Goal: Check status: Check status

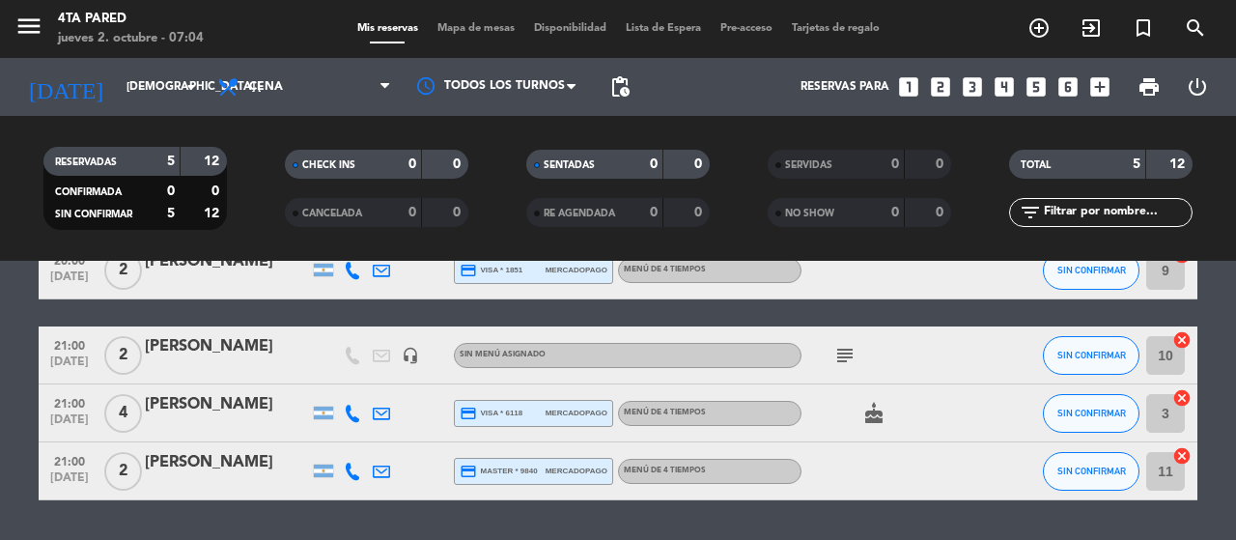
scroll to position [168, 0]
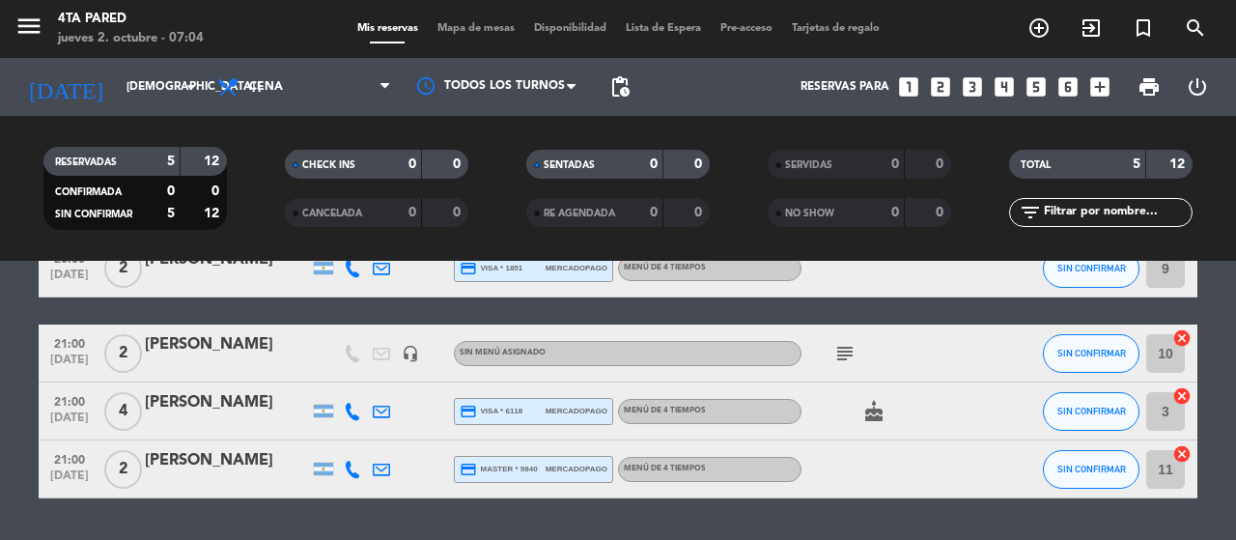
click at [838, 350] on icon "subject" at bounding box center [844, 353] width 23 height 23
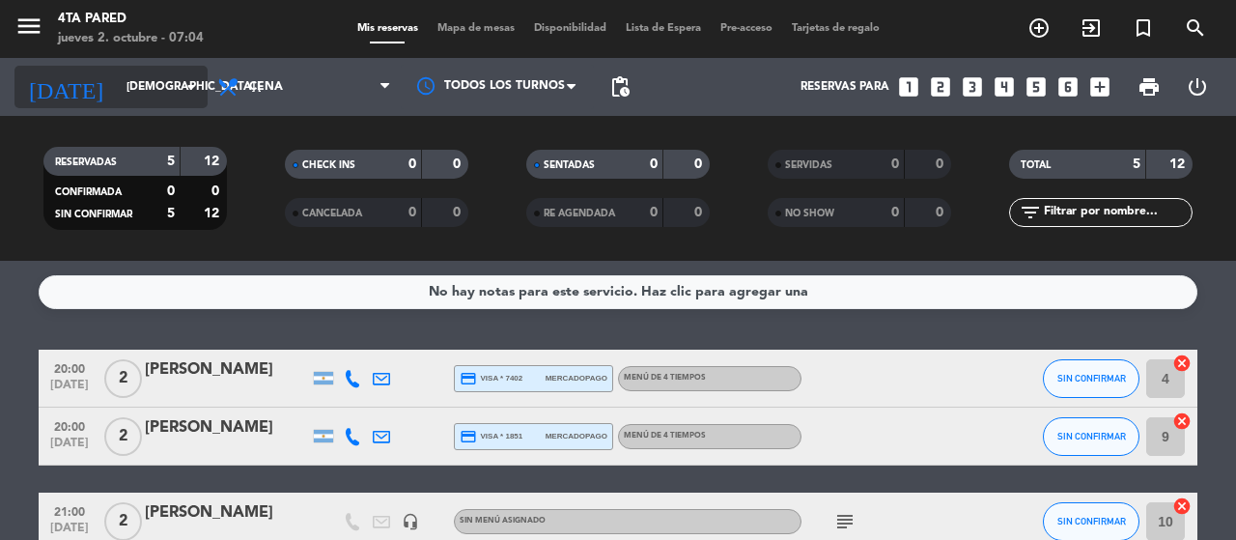
click at [117, 93] on input "[DEMOGRAPHIC_DATA] [DATE]" at bounding box center [194, 86] width 154 height 33
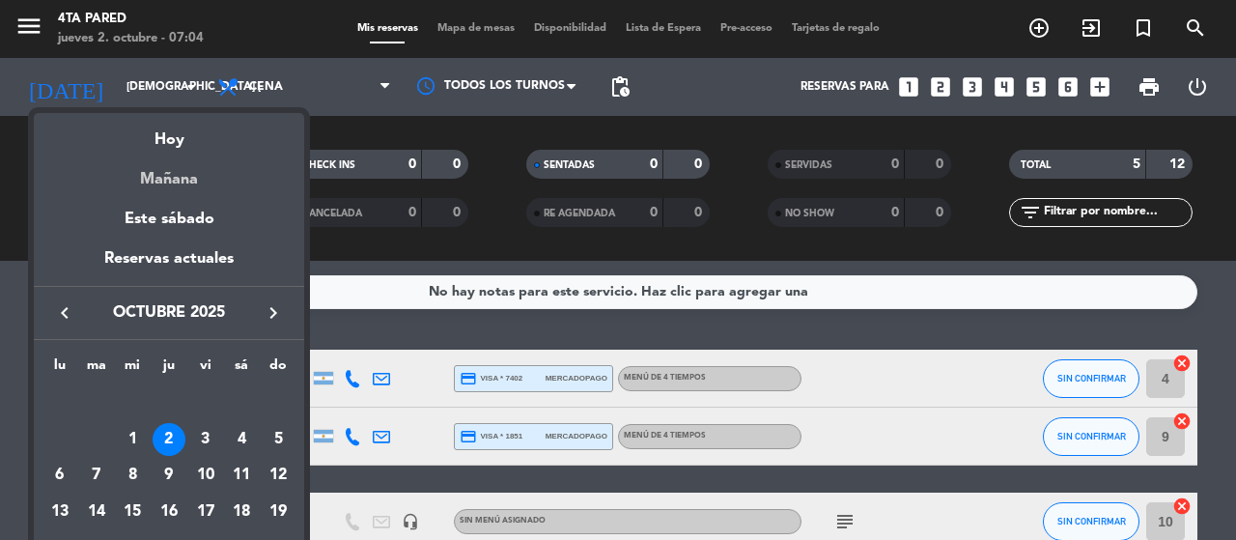
click at [166, 181] on div "Mañana" at bounding box center [169, 173] width 270 height 40
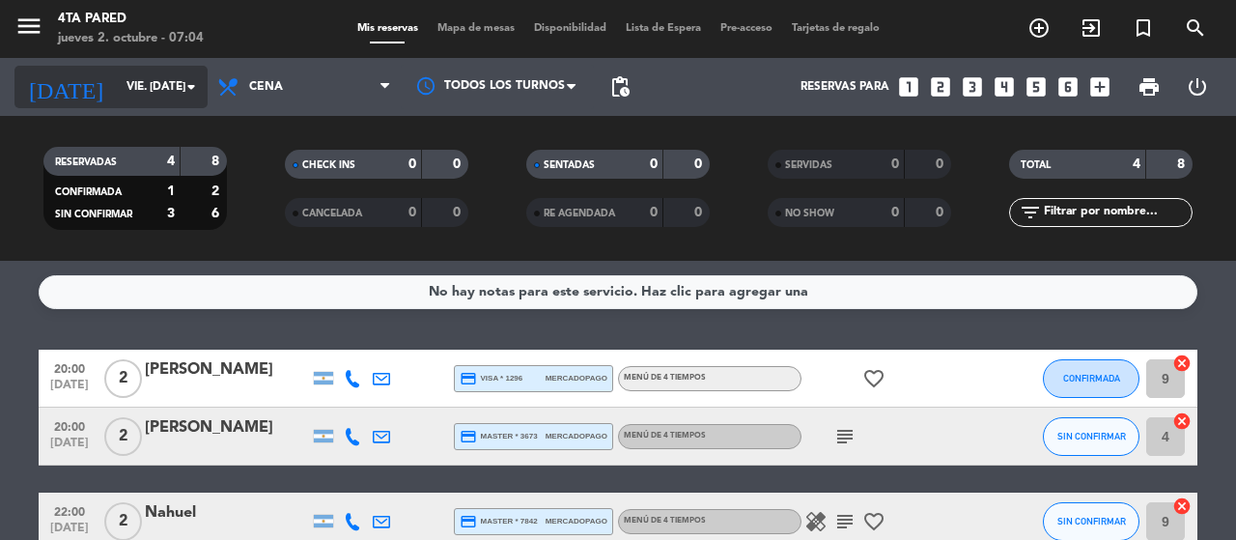
click at [137, 80] on input "vie. [DATE]" at bounding box center [194, 86] width 154 height 33
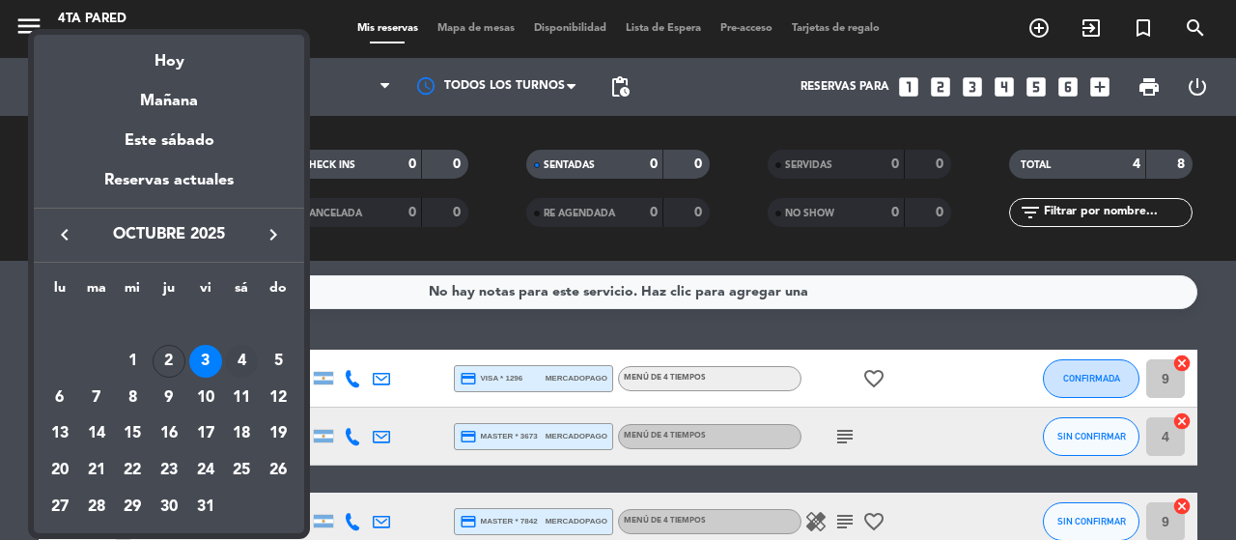
click at [238, 360] on div "4" at bounding box center [241, 361] width 33 height 33
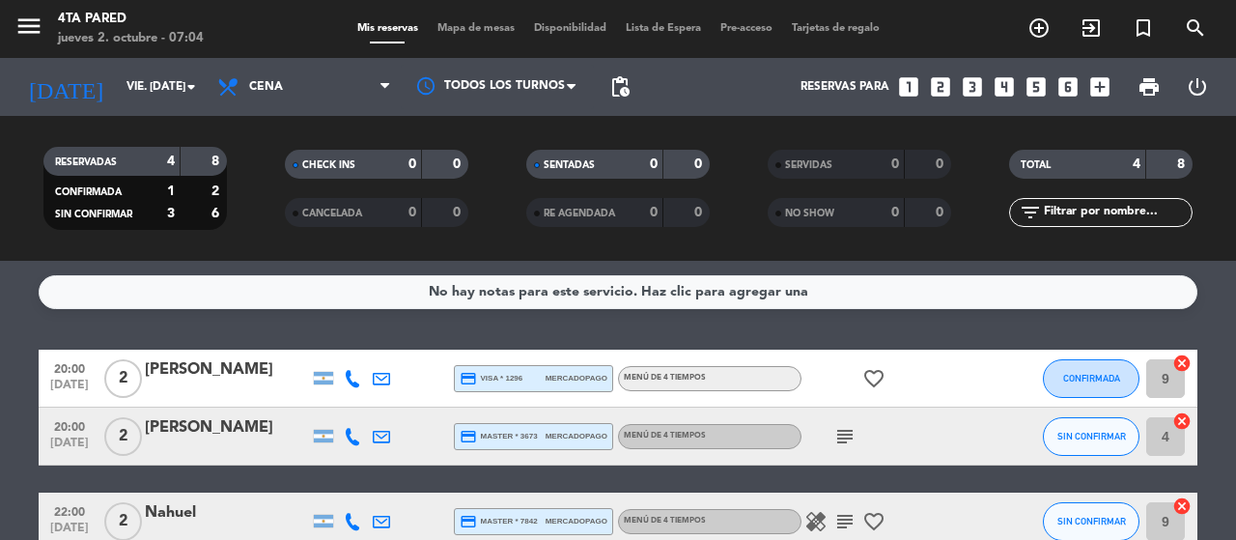
type input "sáb. [DATE]"
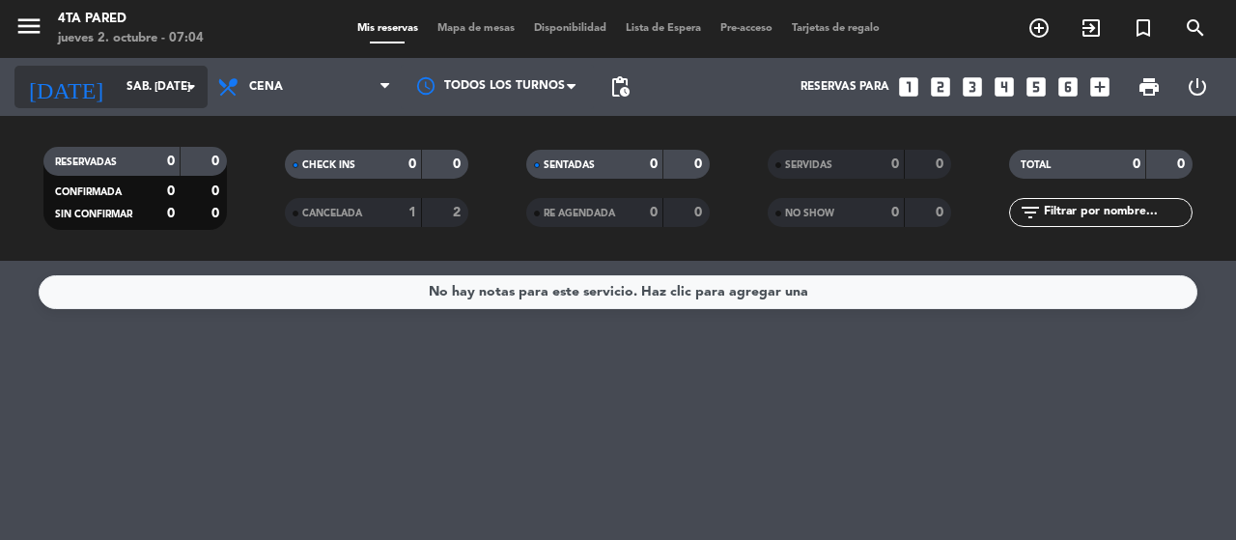
click at [117, 101] on input "sáb. [DATE]" at bounding box center [194, 86] width 154 height 33
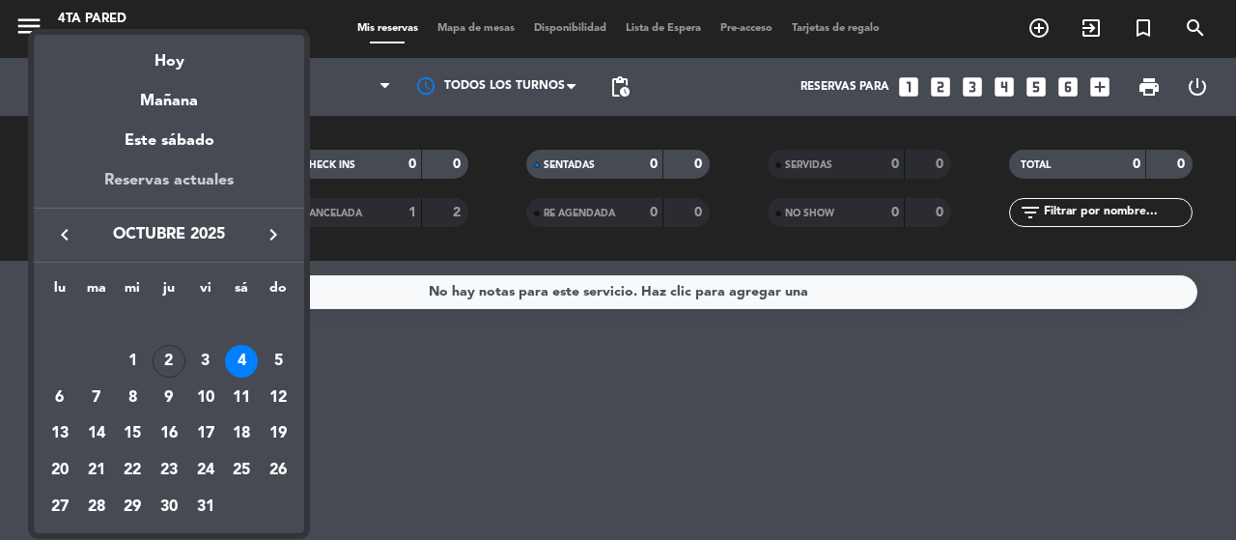
click at [185, 182] on div "Reservas actuales" at bounding box center [169, 188] width 270 height 40
